Goal: Task Accomplishment & Management: Use online tool/utility

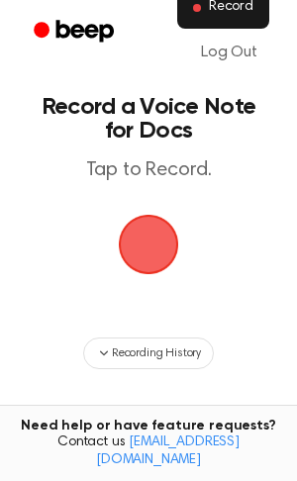
click at [216, 14] on span "Record" at bounding box center [231, 8] width 45 height 18
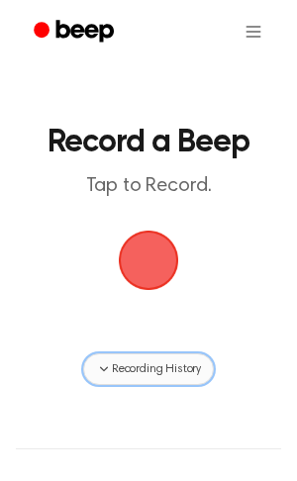
click at [144, 362] on span "Recording History" at bounding box center [156, 369] width 89 height 18
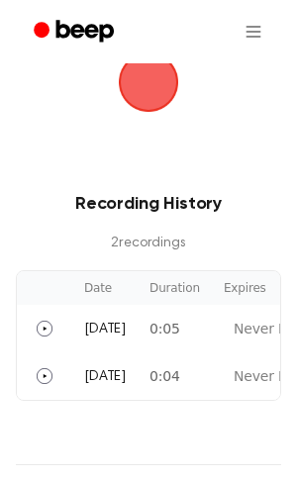
scroll to position [164, 0]
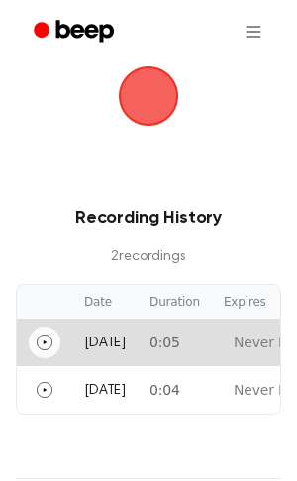
click at [49, 345] on icon "Play" at bounding box center [45, 343] width 16 height 16
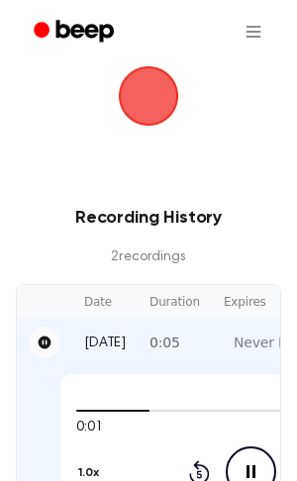
click at [240, 457] on icon "Pause Audio" at bounding box center [251, 472] width 51 height 51
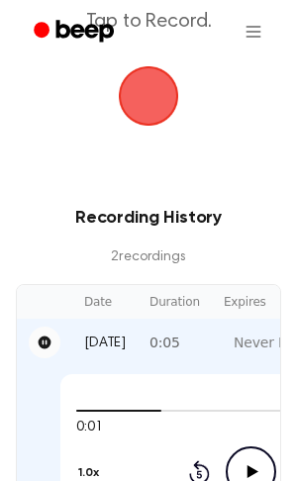
scroll to position [0, 0]
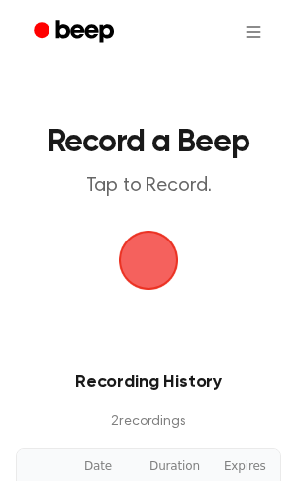
click at [144, 264] on span "button" at bounding box center [149, 261] width 64 height 64
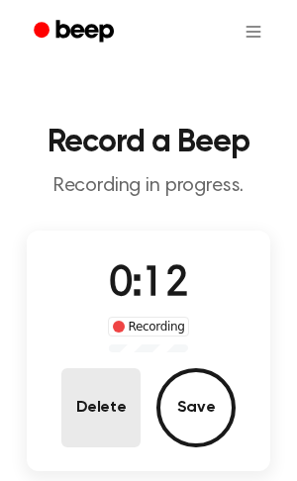
click at [129, 397] on button "Delete" at bounding box center [100, 407] width 79 height 79
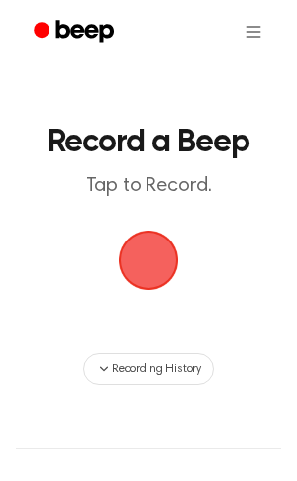
click at [136, 265] on span "button" at bounding box center [149, 261] width 60 height 60
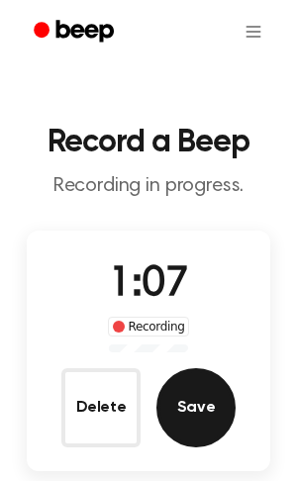
click at [207, 387] on button "Save" at bounding box center [195, 407] width 79 height 79
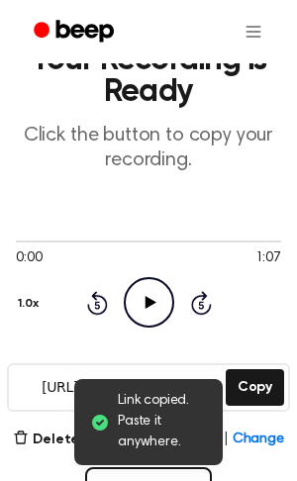
scroll to position [86, 0]
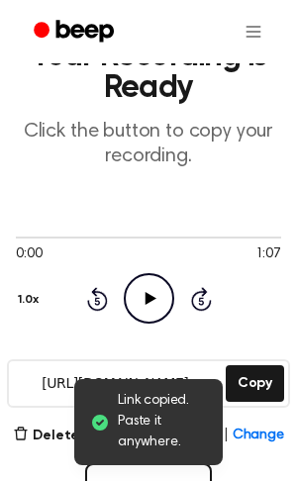
click at [140, 303] on icon "Play Audio" at bounding box center [149, 298] width 51 height 51
